Goal: Communication & Community: Answer question/provide support

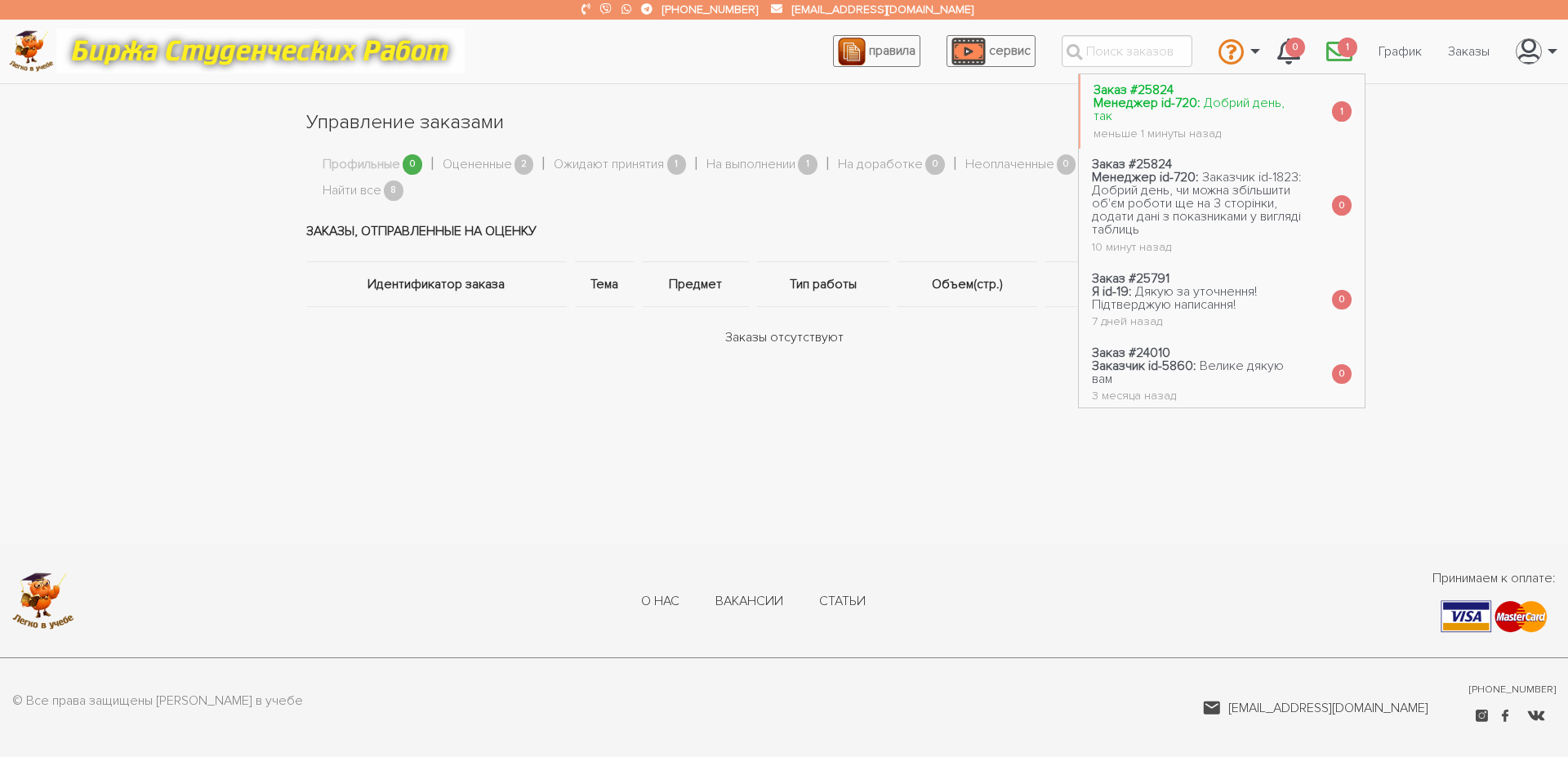
click at [1262, 106] on span "Добрий день, так" at bounding box center [1189, 109] width 191 height 29
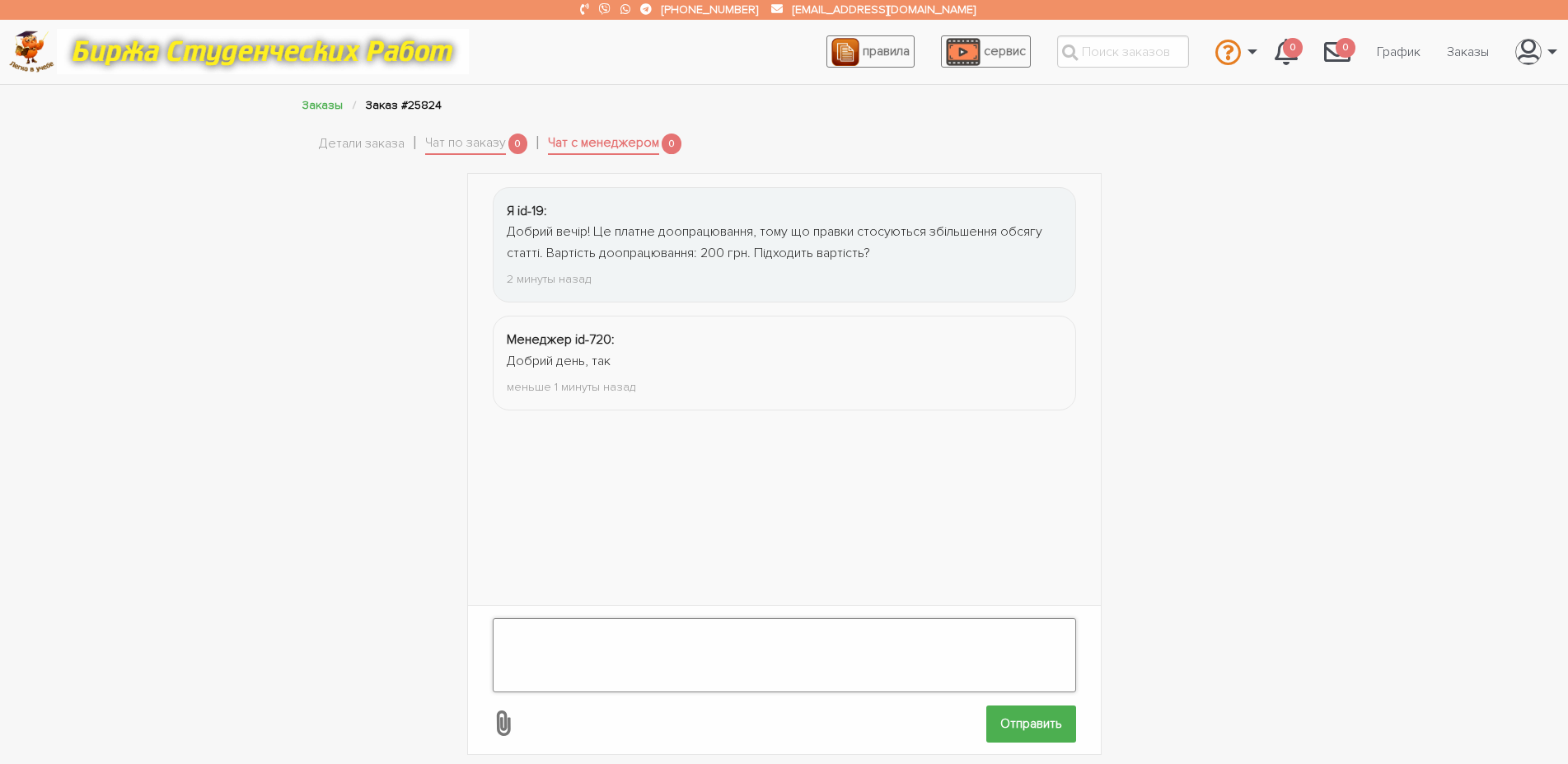
click at [599, 632] on textarea at bounding box center [784, 654] width 583 height 74
type textarea "Підтверджую! Дякую!"
click at [1043, 708] on input "Отправить" at bounding box center [1031, 724] width 90 height 37
click at [371, 149] on link "Детали заказа" at bounding box center [362, 143] width 86 height 21
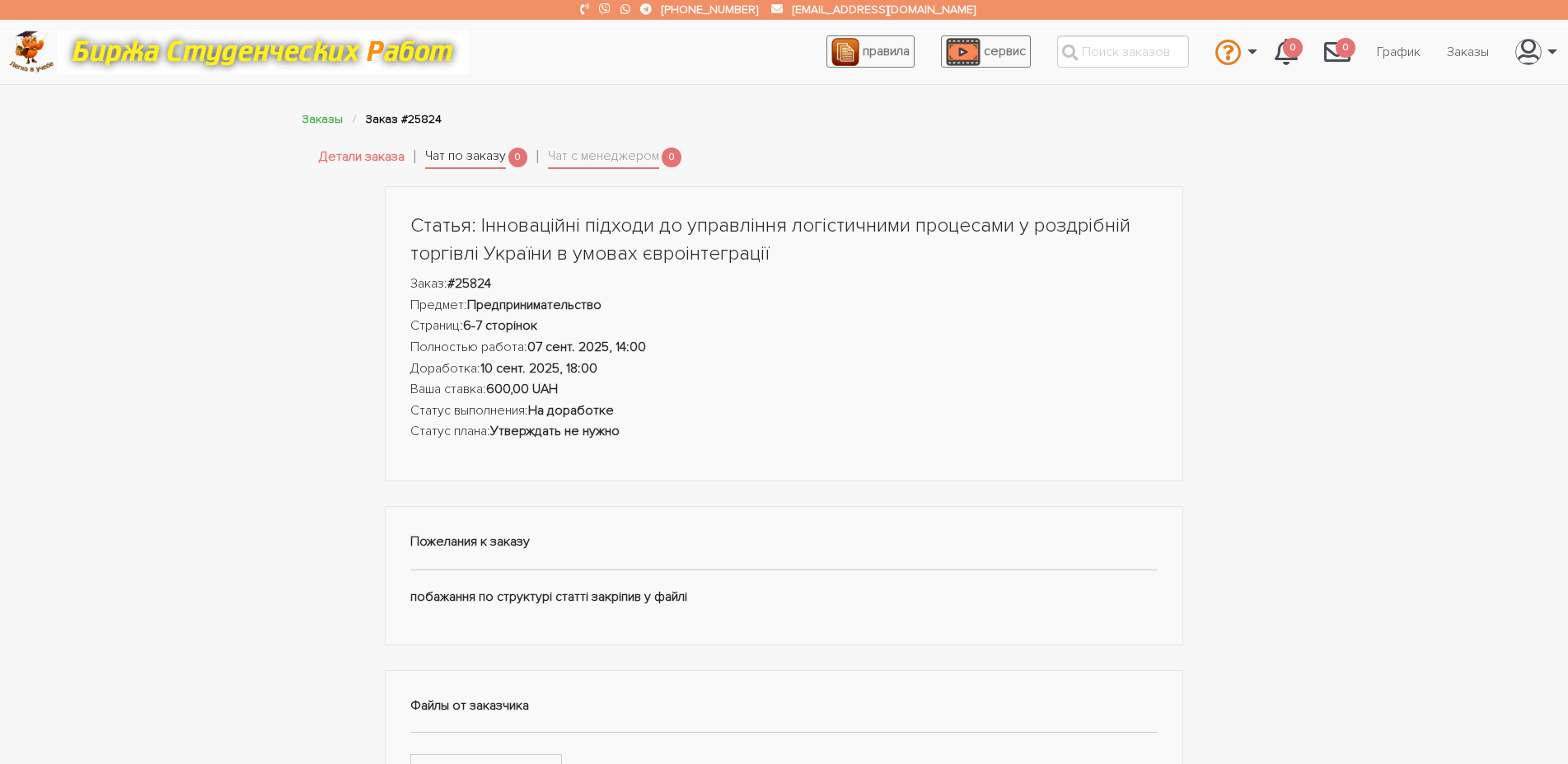
click at [471, 160] on link "Чат по заказу" at bounding box center [465, 157] width 81 height 23
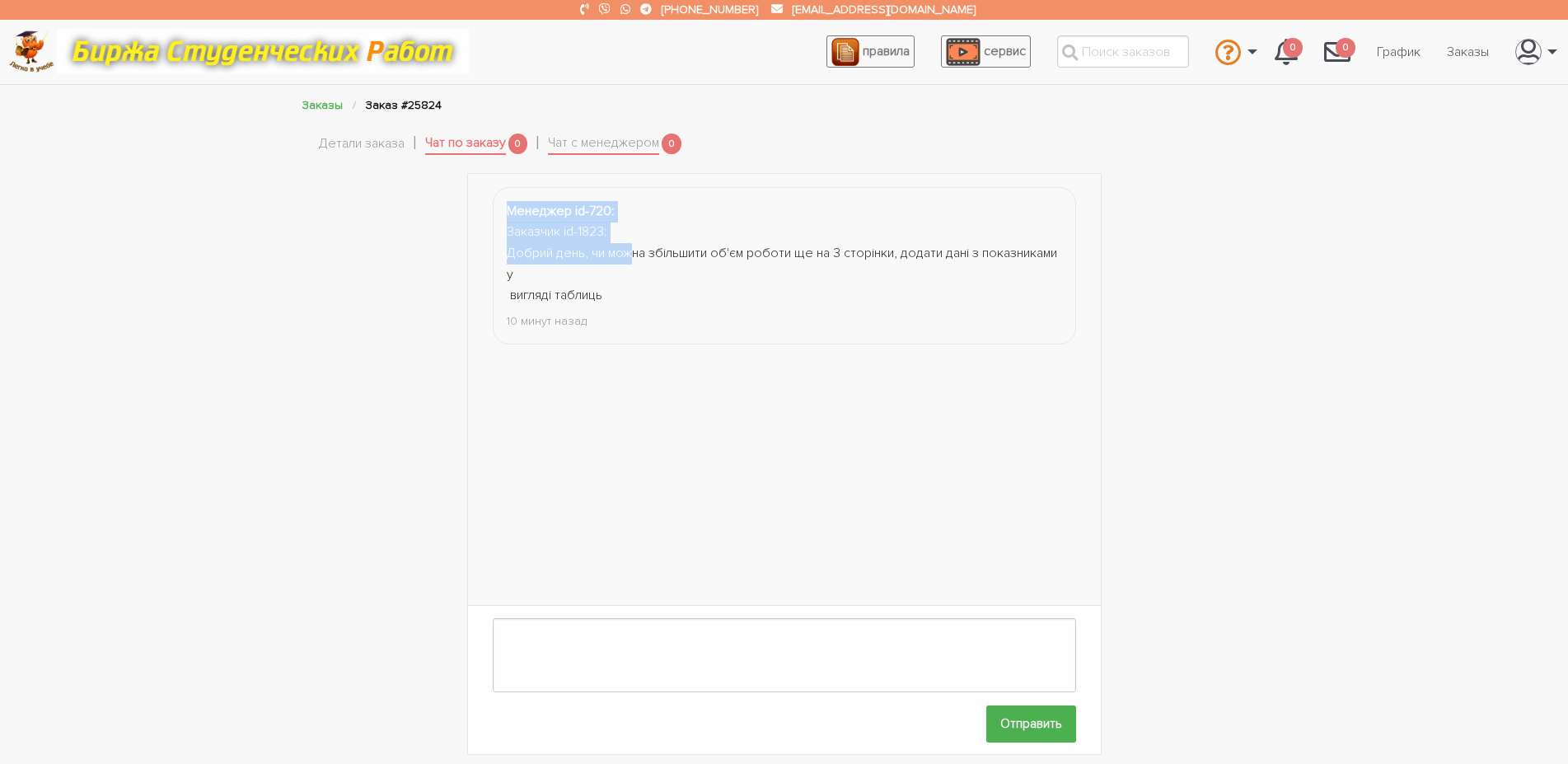
drag, startPoint x: 498, startPoint y: 205, endPoint x: 635, endPoint y: 250, distance: 144.2
click at [635, 250] on li "Менеджер id-720: Заказчик id-1823: Добрий день, чи можна збільшити об'єм роботи…" at bounding box center [784, 265] width 583 height 157
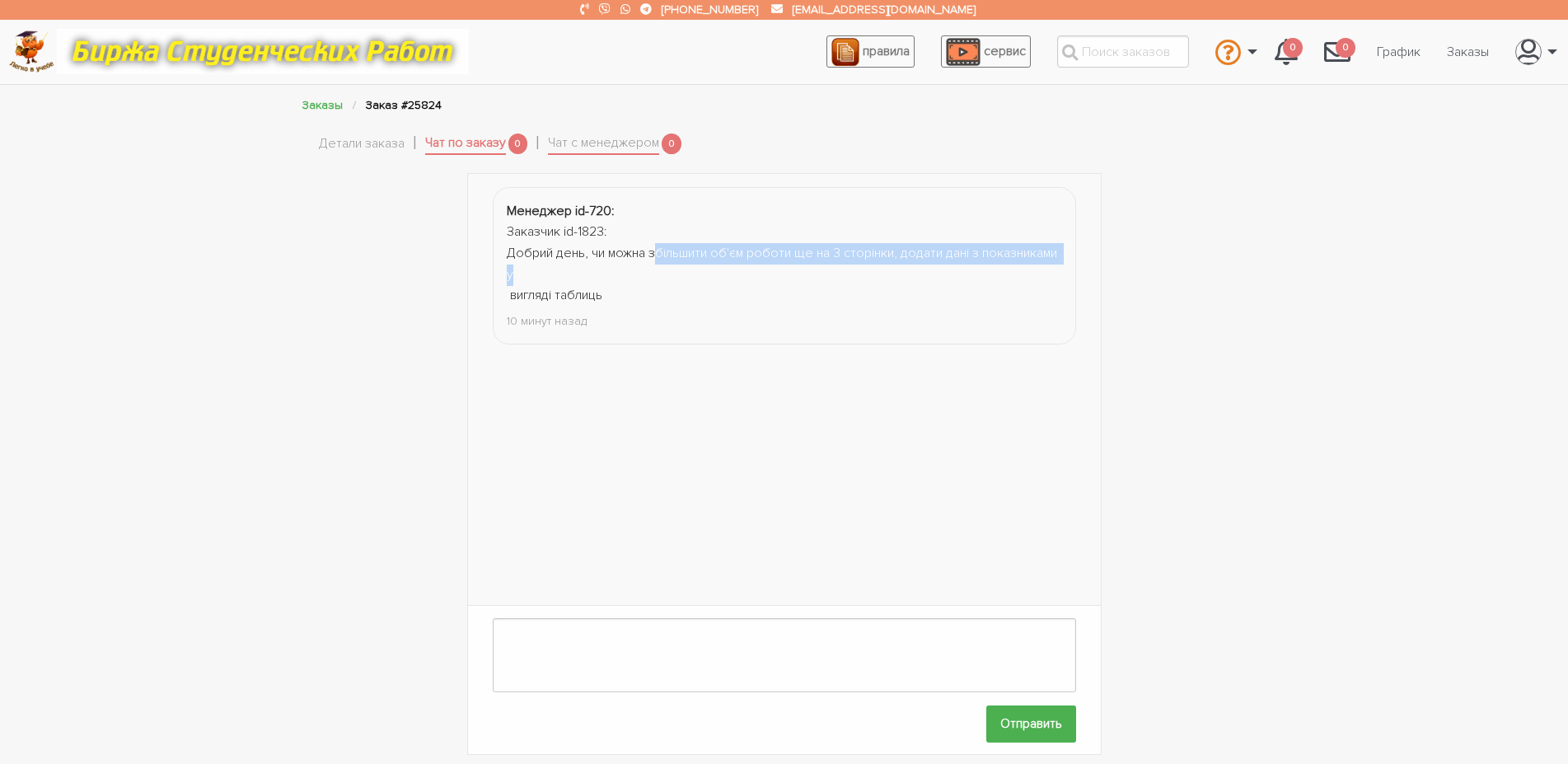
click at [688, 283] on div "Заказчик id-1823: Добрий день, чи можна збільшити об'єм роботи ще на 3 сторінки…" at bounding box center [784, 263] width 555 height 84
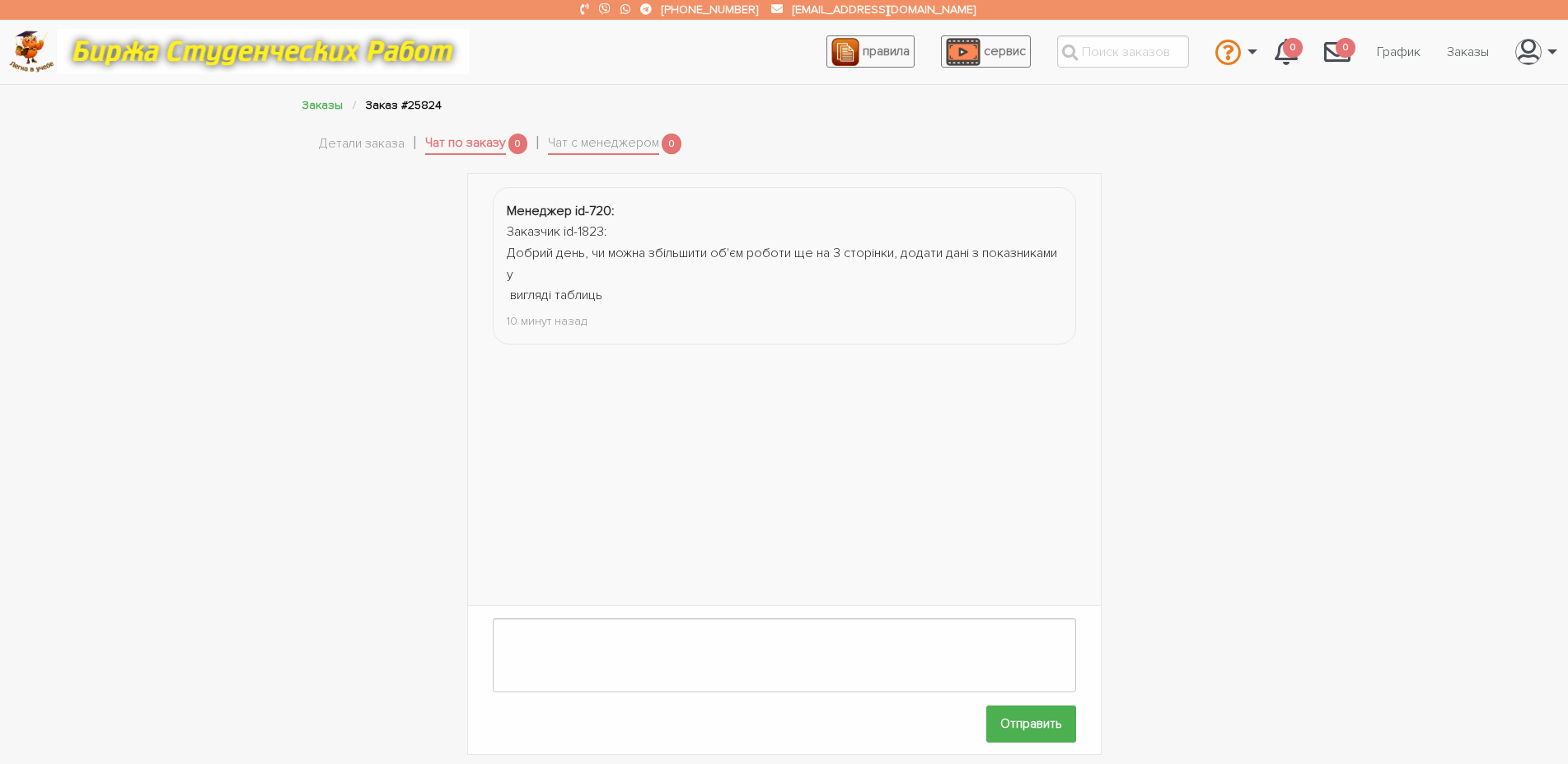
click at [645, 290] on div "Заказчик id-1823: Добрий день, чи можна збільшити об'єм роботи ще на 3 сторінки…" at bounding box center [784, 263] width 555 height 84
drag, startPoint x: 615, startPoint y: 295, endPoint x: 509, endPoint y: 205, distance: 139.1
click at [509, 205] on li "Менеджер id-720: Заказчик id-1823: Добрий день, чи можна збільшити об'єм роботи…" at bounding box center [784, 265] width 583 height 157
copy li "Менеджер id-720: Заказчик id-1823: Добрий день, чи можна збільшити об'єм роботи…"
click at [359, 441] on div "Менеджер id-720: Заказчик id-1823: Добрий день, чи можна збільшити об'єм роботи…" at bounding box center [784, 464] width 989 height 582
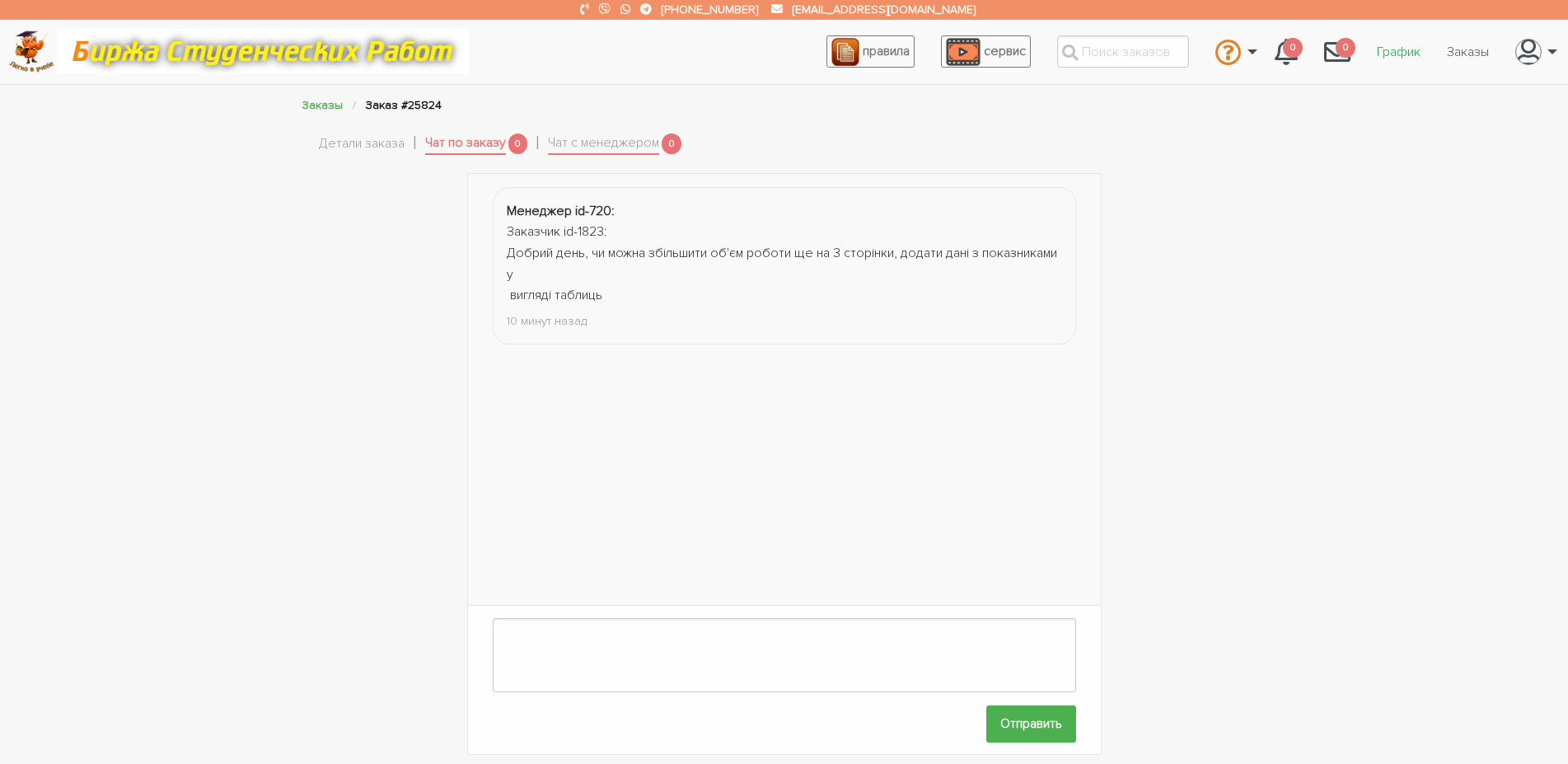
click at [1385, 54] on link "График" at bounding box center [1399, 52] width 70 height 31
